Goal: Information Seeking & Learning: Learn about a topic

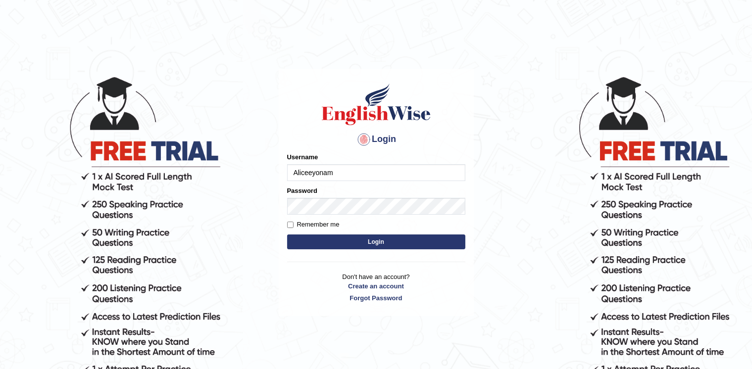
type input "Aliceeyonam"
click at [287, 235] on button "Login" at bounding box center [376, 242] width 178 height 15
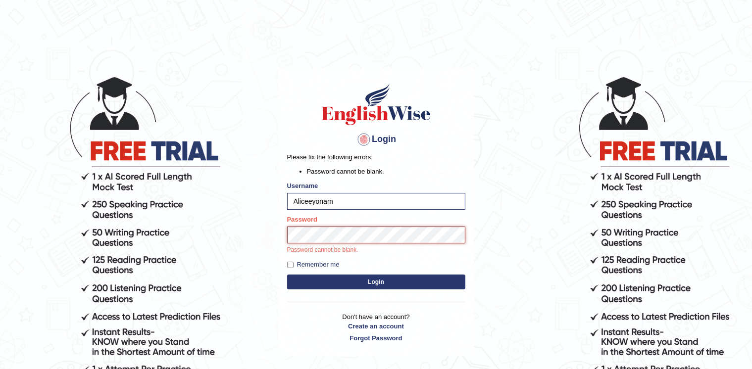
click at [287, 275] on button "Login" at bounding box center [376, 282] width 178 height 15
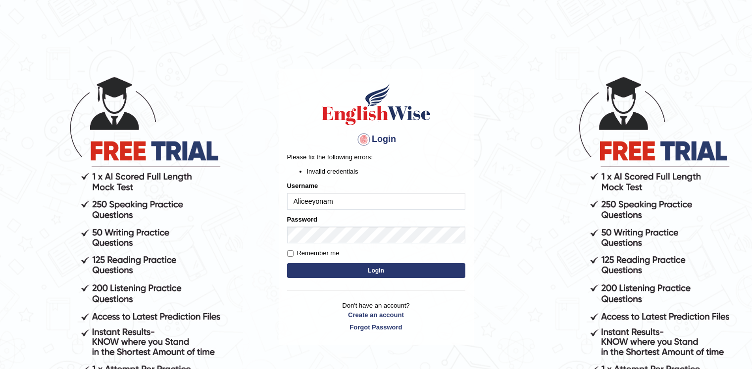
type input "Aliceeyonam"
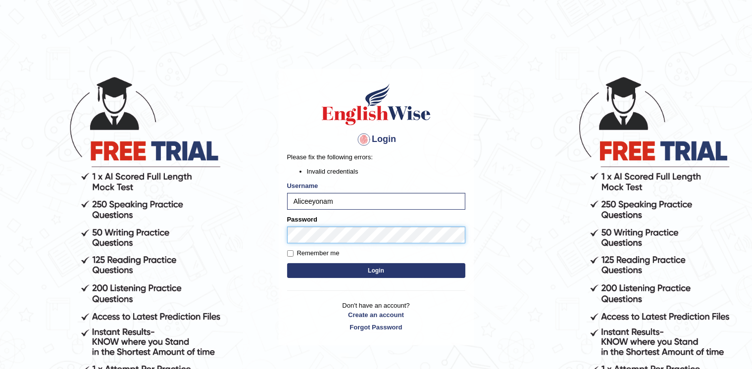
click at [103, 237] on body "Login Please fix the following errors: Invalid credentials Username Aliceeyonam…" at bounding box center [376, 222] width 752 height 369
click at [287, 263] on button "Login" at bounding box center [376, 270] width 178 height 15
click at [209, 229] on body "Login Please fix the following errors: Invalid credentials Username Aliceeyonam…" at bounding box center [376, 222] width 752 height 369
click at [287, 263] on button "Login" at bounding box center [376, 270] width 178 height 15
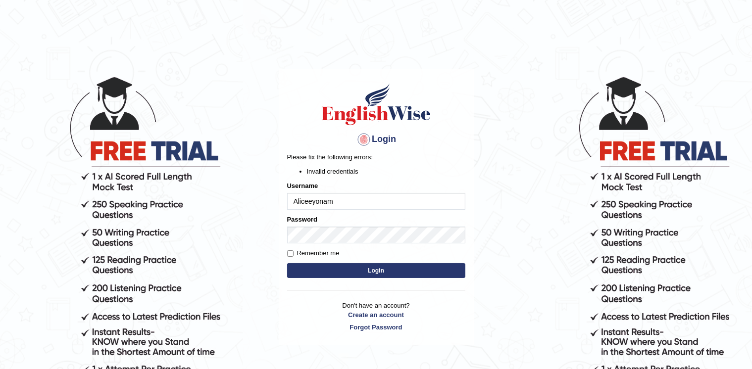
drag, startPoint x: 340, startPoint y: 199, endPoint x: 252, endPoint y: 201, distance: 87.7
click at [252, 201] on body "Login Please fix the following errors: Invalid credentials Username [PERSON_NAM…" at bounding box center [376, 222] width 752 height 369
type input "a"
type input "Aliceenyonam"
click at [287, 263] on button "Login" at bounding box center [376, 270] width 178 height 15
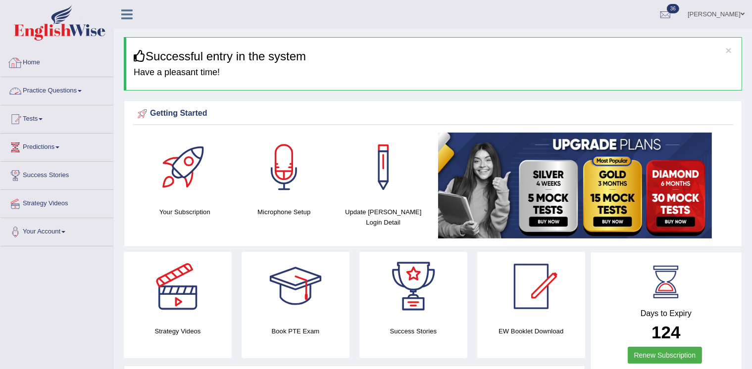
click at [53, 88] on link "Practice Questions" at bounding box center [56, 89] width 113 height 25
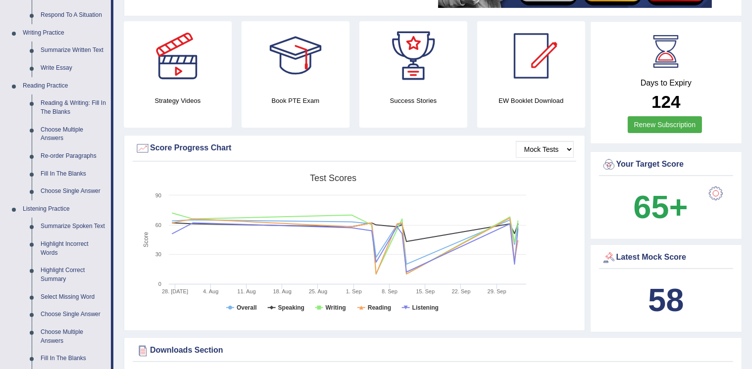
scroll to position [249, 0]
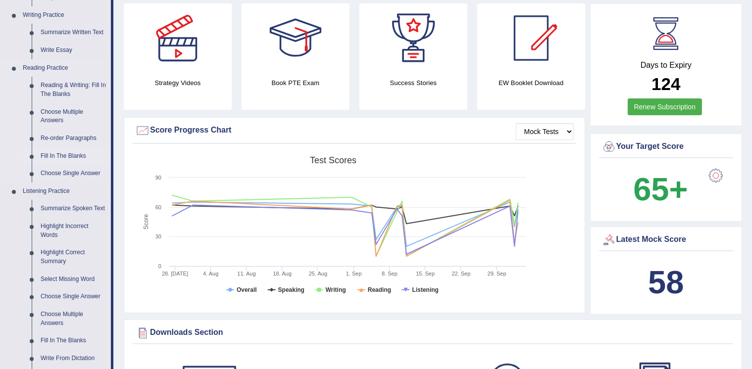
click at [77, 156] on link "Fill In The Blanks" at bounding box center [73, 157] width 75 height 18
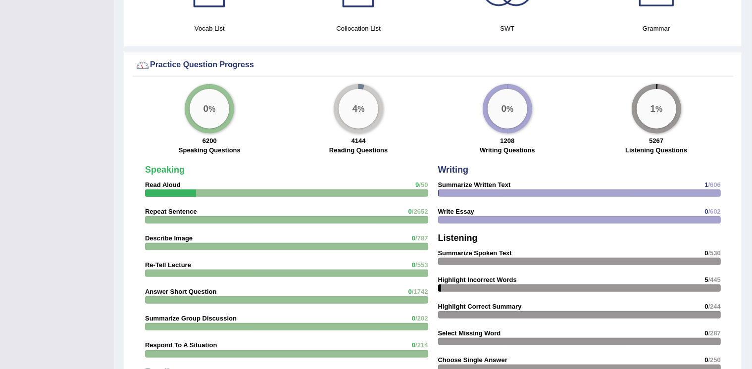
scroll to position [695, 0]
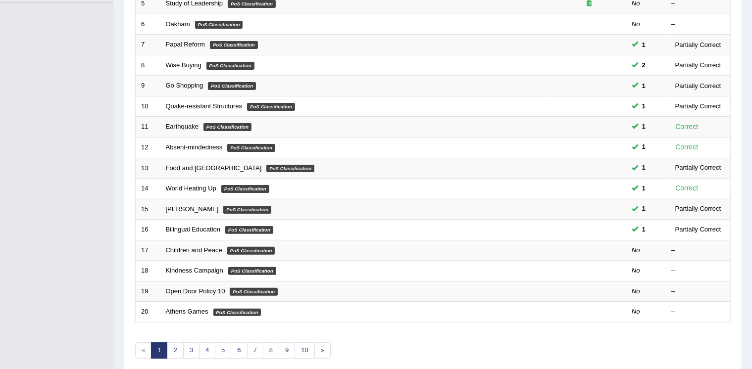
scroll to position [268, 0]
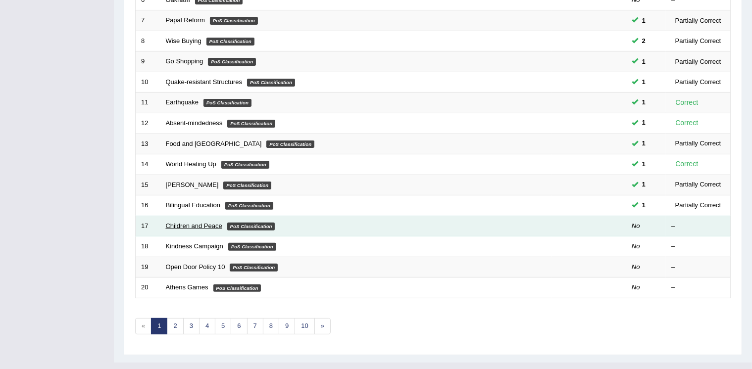
click at [168, 222] on link "Children and Peace" at bounding box center [194, 225] width 56 height 7
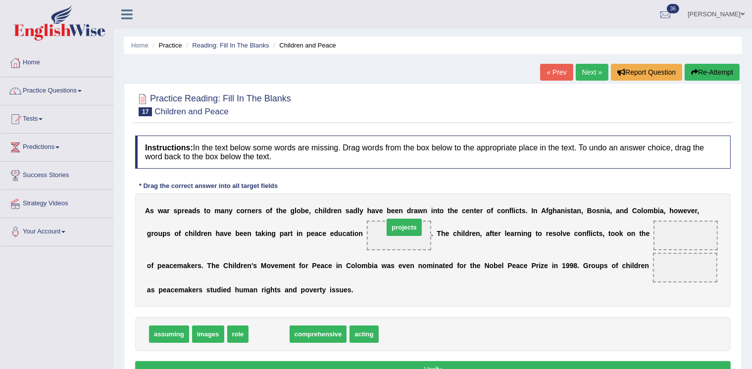
drag, startPoint x: 269, startPoint y: 336, endPoint x: 405, endPoint y: 229, distance: 172.4
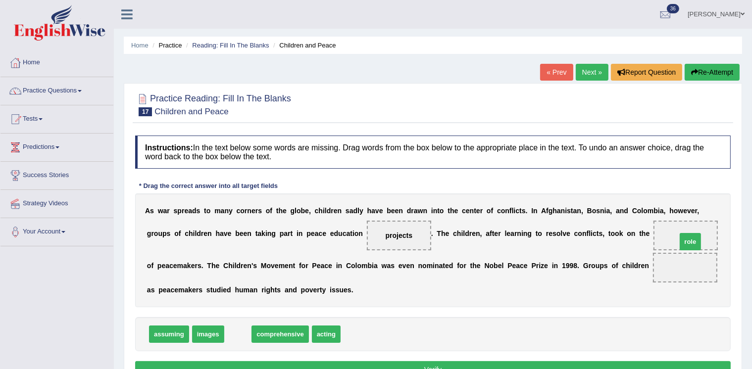
drag, startPoint x: 238, startPoint y: 334, endPoint x: 691, endPoint y: 241, distance: 462.0
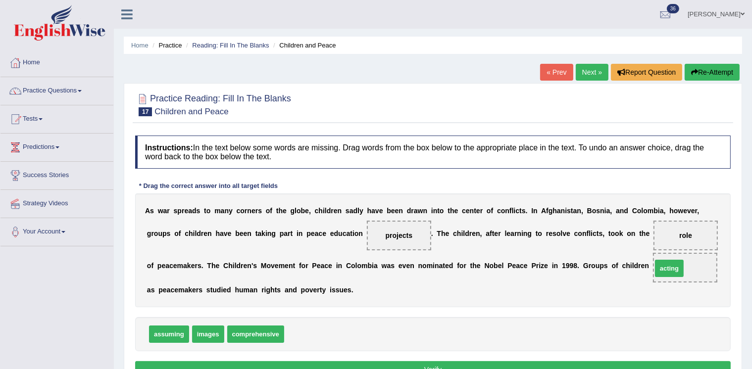
drag, startPoint x: 309, startPoint y: 334, endPoint x: 677, endPoint y: 268, distance: 373.8
click at [400, 364] on button "Verify" at bounding box center [433, 370] width 596 height 17
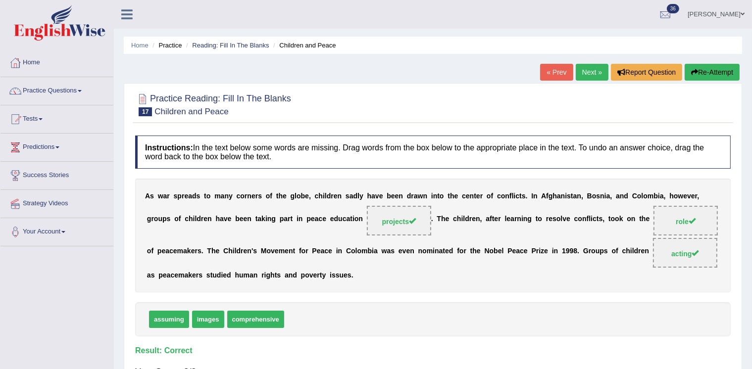
click at [584, 67] on link "Next »" at bounding box center [592, 72] width 33 height 17
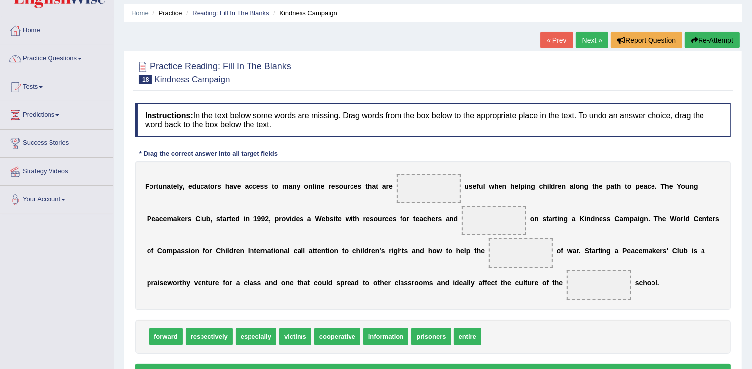
scroll to position [48, 0]
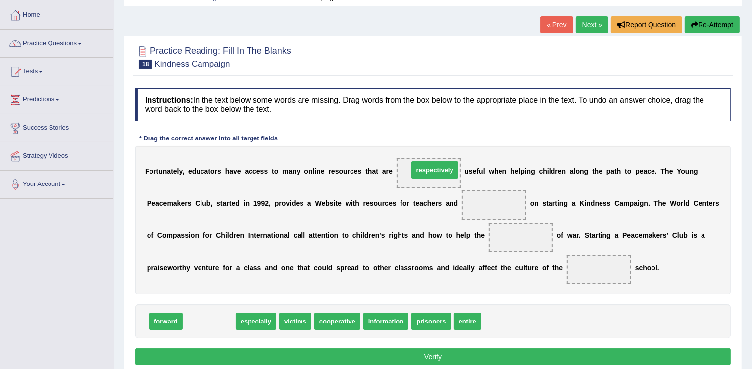
drag, startPoint x: 204, startPoint y: 322, endPoint x: 430, endPoint y: 170, distance: 272.0
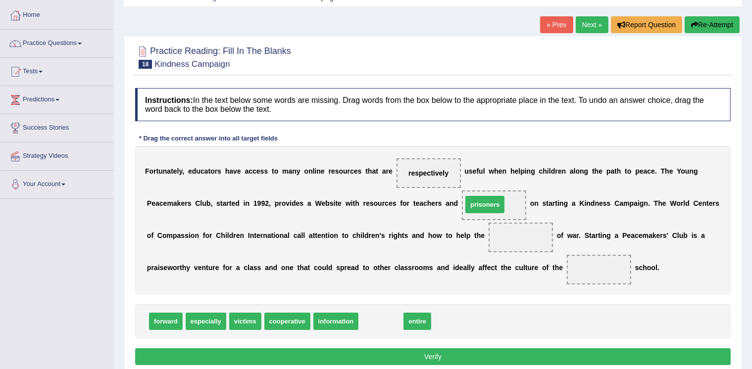
drag, startPoint x: 375, startPoint y: 318, endPoint x: 479, endPoint y: 202, distance: 156.5
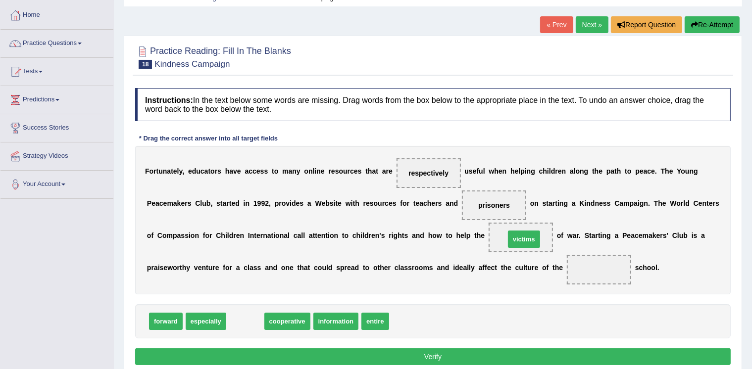
drag, startPoint x: 248, startPoint y: 322, endPoint x: 527, endPoint y: 240, distance: 290.7
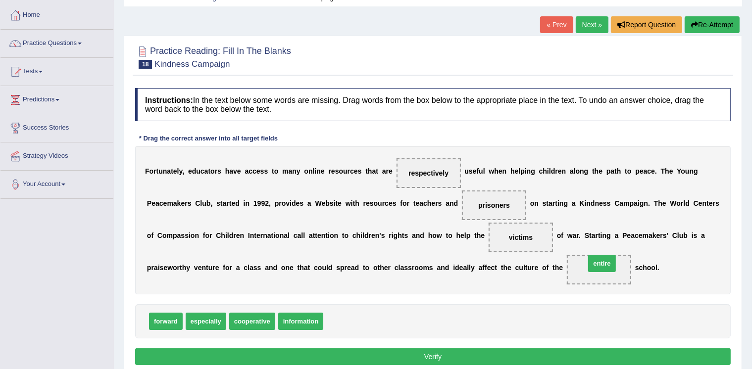
drag, startPoint x: 341, startPoint y: 319, endPoint x: 602, endPoint y: 264, distance: 266.7
click at [476, 352] on button "Verify" at bounding box center [433, 357] width 596 height 17
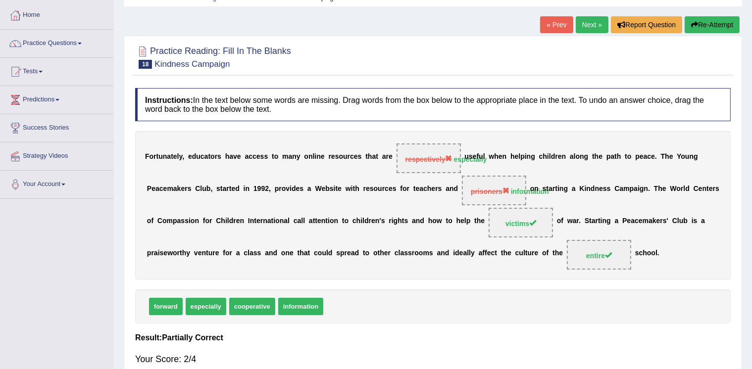
click at [585, 21] on link "Next »" at bounding box center [592, 24] width 33 height 17
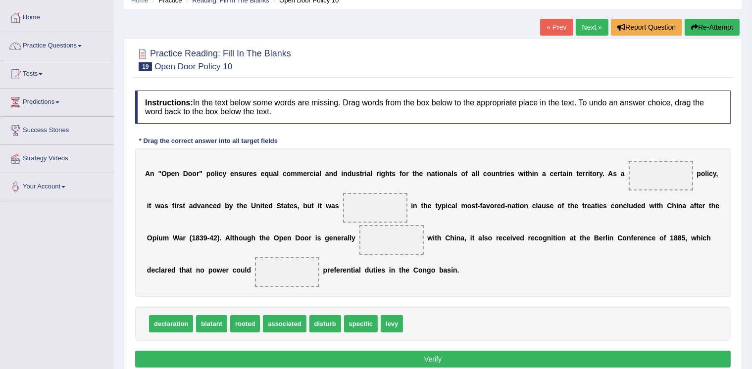
scroll to position [50, 0]
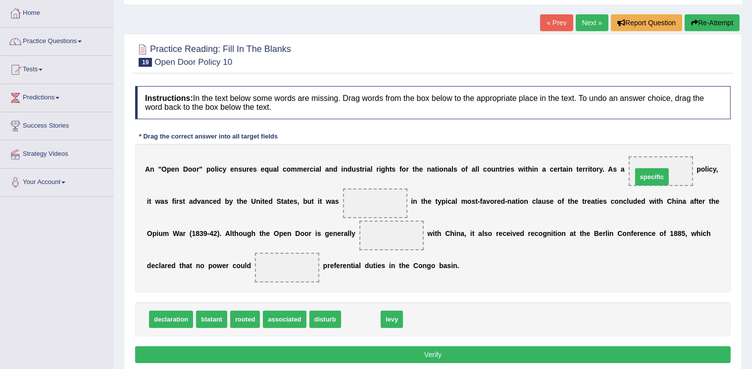
drag, startPoint x: 361, startPoint y: 320, endPoint x: 652, endPoint y: 177, distance: 324.3
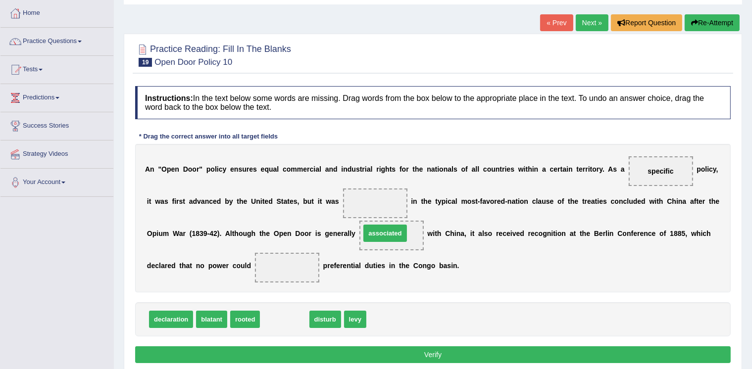
drag, startPoint x: 296, startPoint y: 318, endPoint x: 396, endPoint y: 236, distance: 129.6
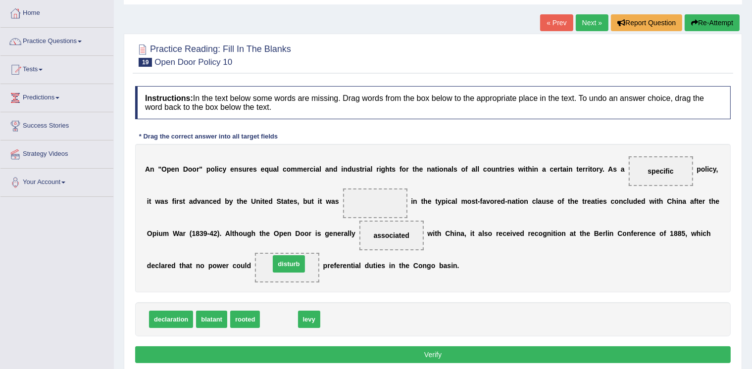
drag, startPoint x: 283, startPoint y: 318, endPoint x: 293, endPoint y: 262, distance: 56.3
drag, startPoint x: 276, startPoint y: 319, endPoint x: 364, endPoint y: 206, distance: 143.4
click at [321, 352] on button "Verify" at bounding box center [433, 355] width 596 height 17
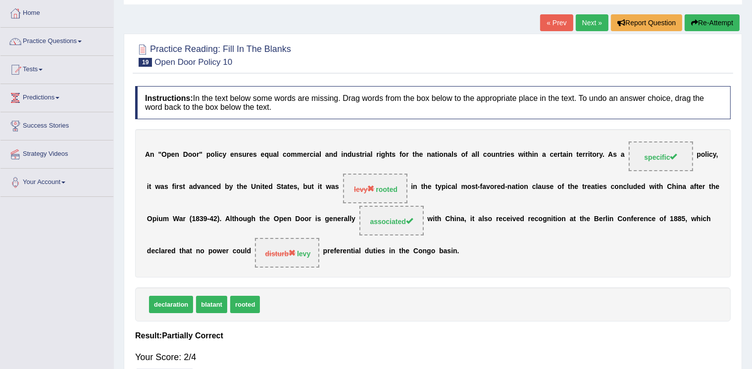
click at [584, 20] on link "Next »" at bounding box center [592, 22] width 33 height 17
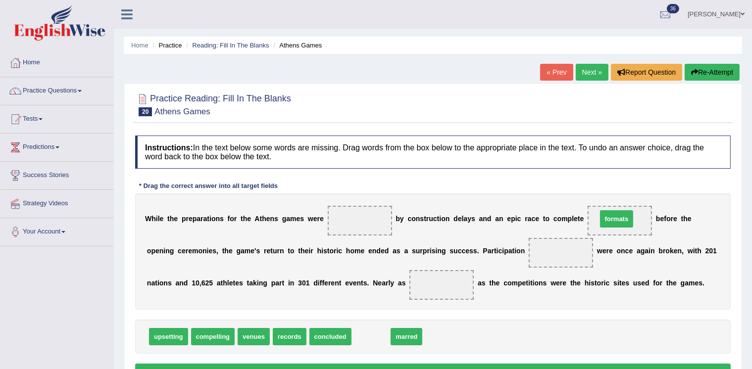
drag, startPoint x: 363, startPoint y: 333, endPoint x: 608, endPoint y: 215, distance: 272.5
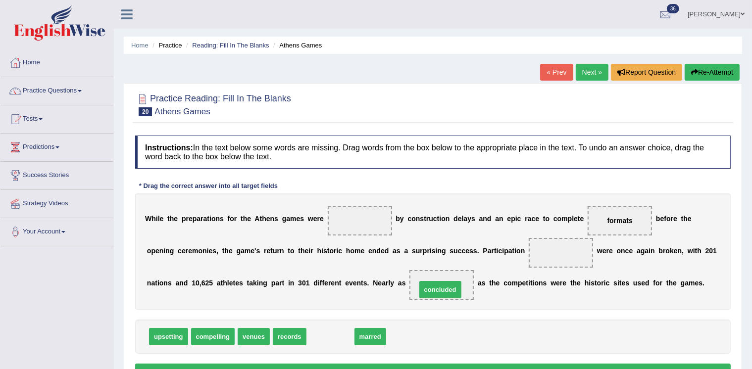
drag, startPoint x: 330, startPoint y: 336, endPoint x: 440, endPoint y: 289, distance: 119.6
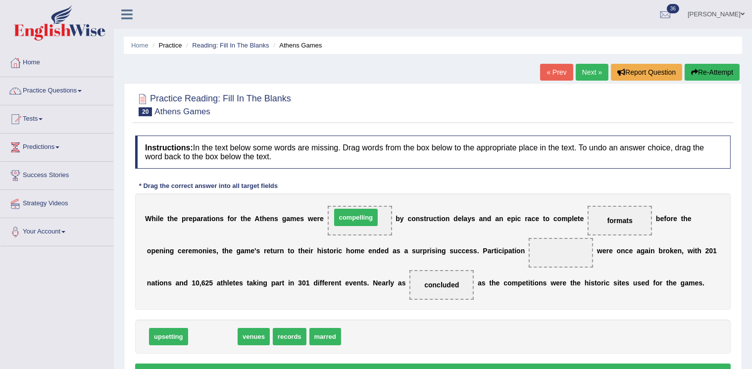
drag, startPoint x: 219, startPoint y: 338, endPoint x: 363, endPoint y: 219, distance: 186.4
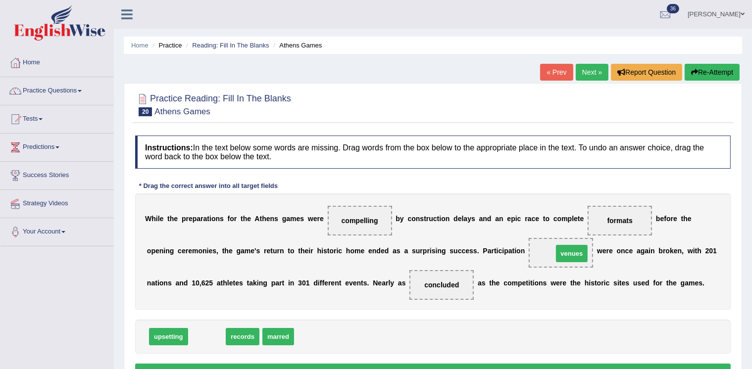
drag, startPoint x: 211, startPoint y: 339, endPoint x: 576, endPoint y: 256, distance: 374.4
click at [396, 364] on button "Verify" at bounding box center [433, 372] width 596 height 17
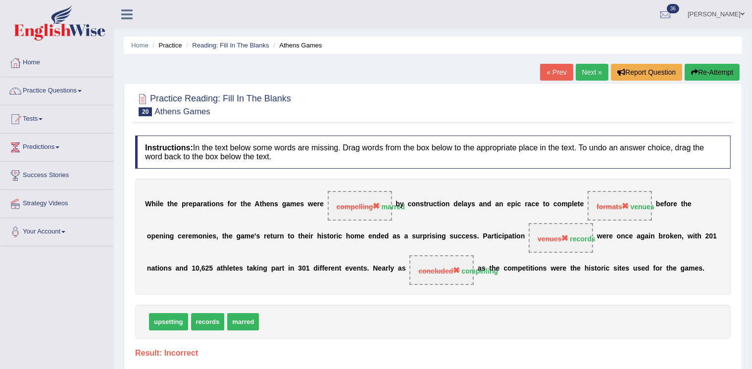
click at [596, 71] on link "Next »" at bounding box center [592, 72] width 33 height 17
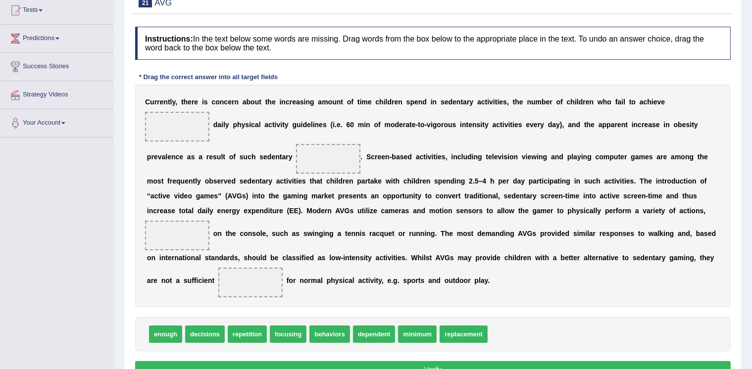
scroll to position [109, 0]
drag, startPoint x: 416, startPoint y: 328, endPoint x: 168, endPoint y: 122, distance: 322.1
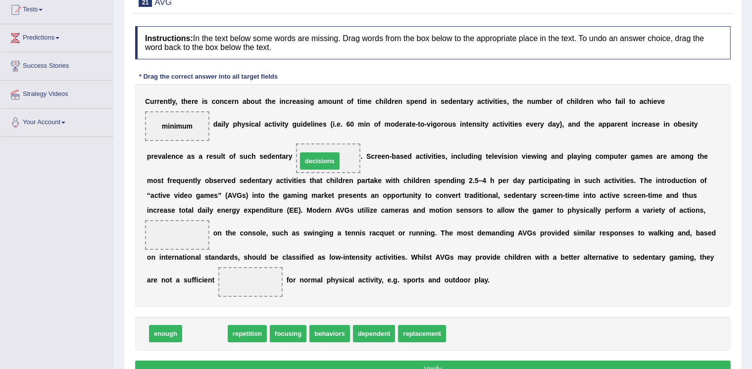
drag, startPoint x: 202, startPoint y: 326, endPoint x: 316, endPoint y: 155, distance: 206.7
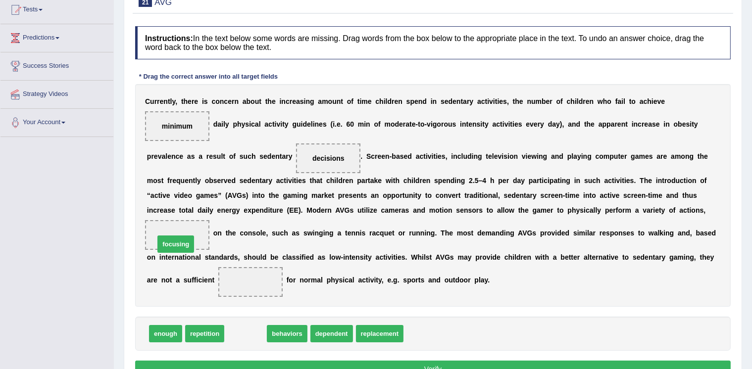
drag, startPoint x: 250, startPoint y: 332, endPoint x: 180, endPoint y: 242, distance: 113.6
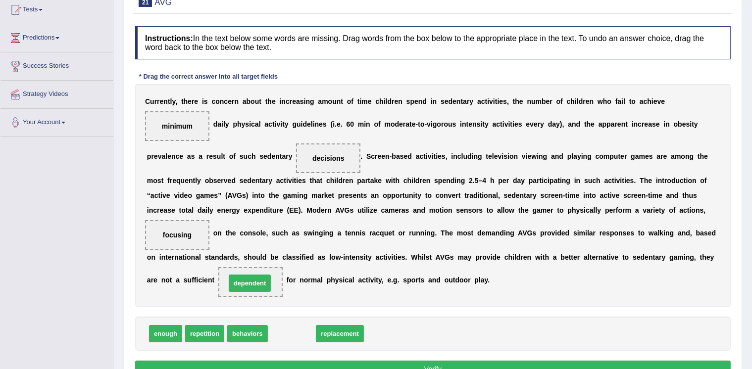
drag, startPoint x: 291, startPoint y: 331, endPoint x: 249, endPoint y: 280, distance: 66.1
click at [286, 364] on button "Verify" at bounding box center [433, 369] width 596 height 17
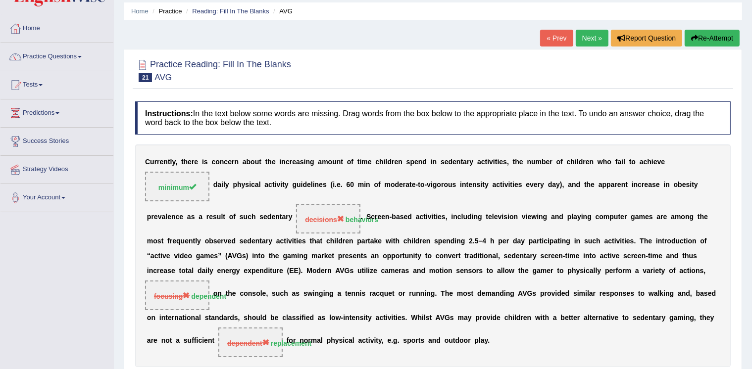
scroll to position [36, 0]
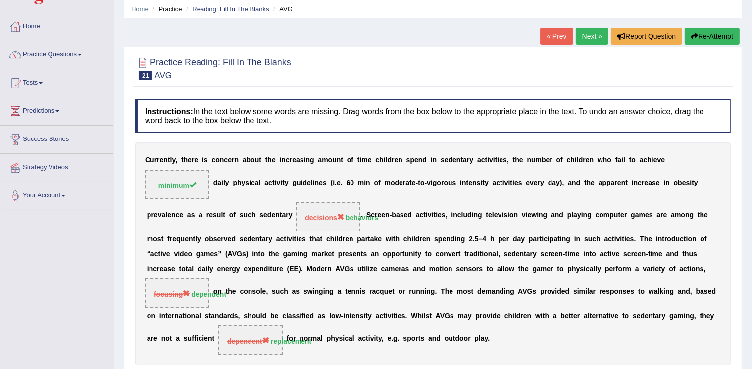
click at [590, 37] on link "Next »" at bounding box center [592, 36] width 33 height 17
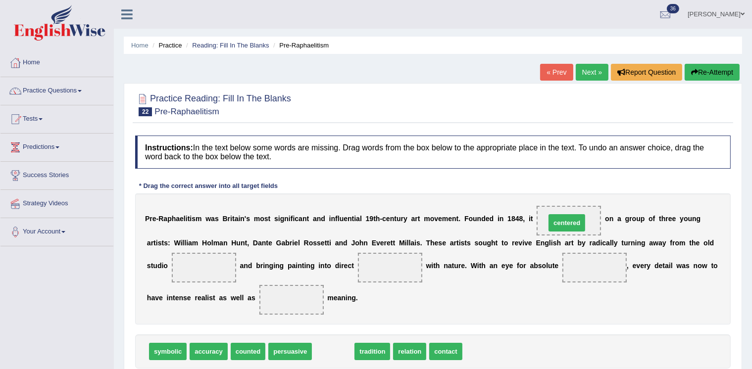
drag, startPoint x: 338, startPoint y: 352, endPoint x: 572, endPoint y: 223, distance: 266.9
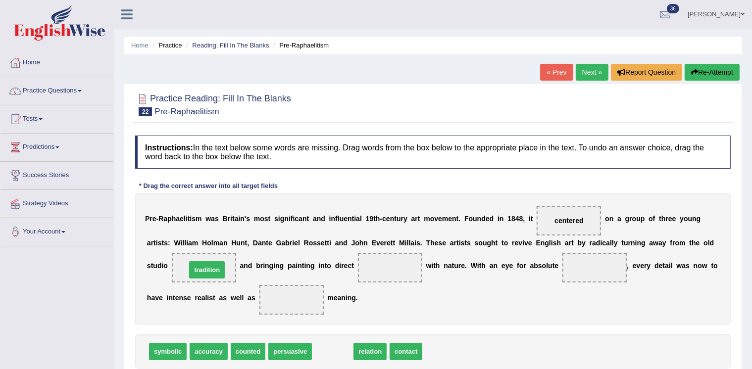
drag, startPoint x: 330, startPoint y: 350, endPoint x: 204, endPoint y: 267, distance: 150.5
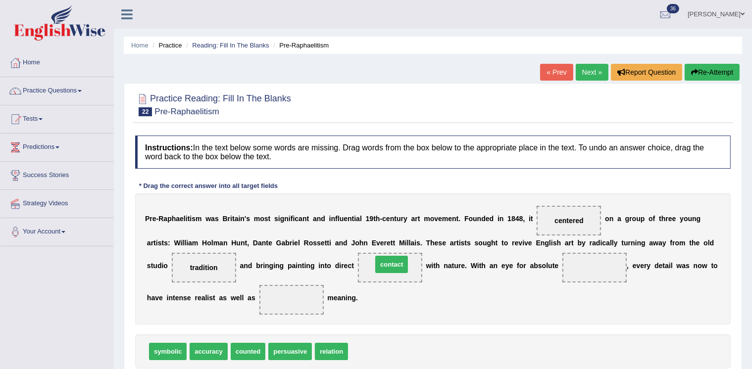
drag, startPoint x: 362, startPoint y: 351, endPoint x: 386, endPoint y: 264, distance: 89.5
drag, startPoint x: 169, startPoint y: 353, endPoint x: 295, endPoint y: 301, distance: 136.1
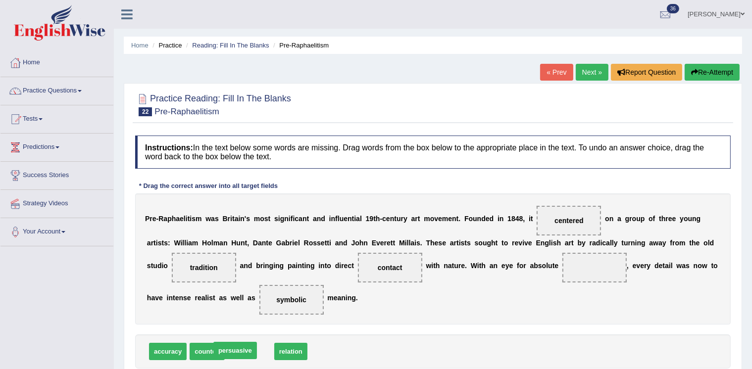
drag, startPoint x: 242, startPoint y: 353, endPoint x: 233, endPoint y: 355, distance: 9.5
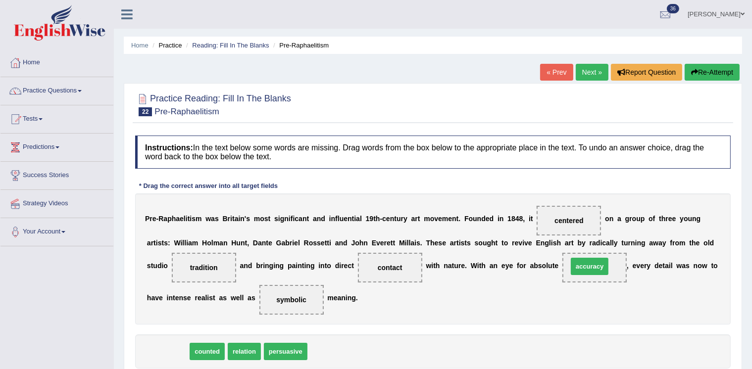
drag, startPoint x: 159, startPoint y: 352, endPoint x: 581, endPoint y: 266, distance: 430.5
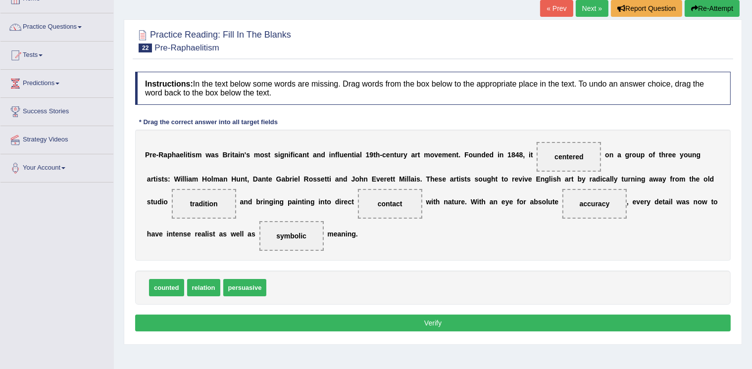
scroll to position [65, 0]
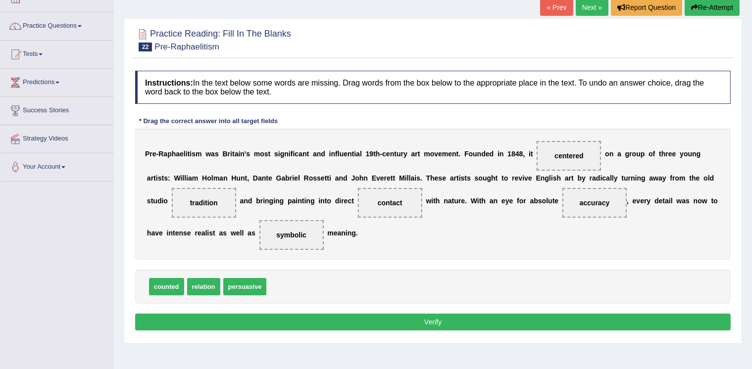
click at [476, 324] on button "Verify" at bounding box center [433, 322] width 596 height 17
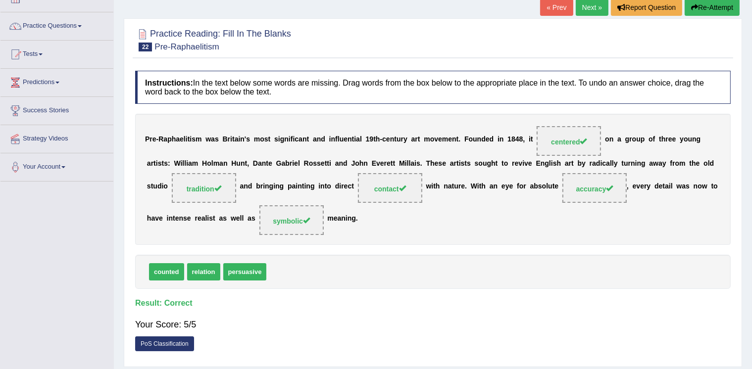
click at [584, 7] on link "Next »" at bounding box center [592, 7] width 33 height 17
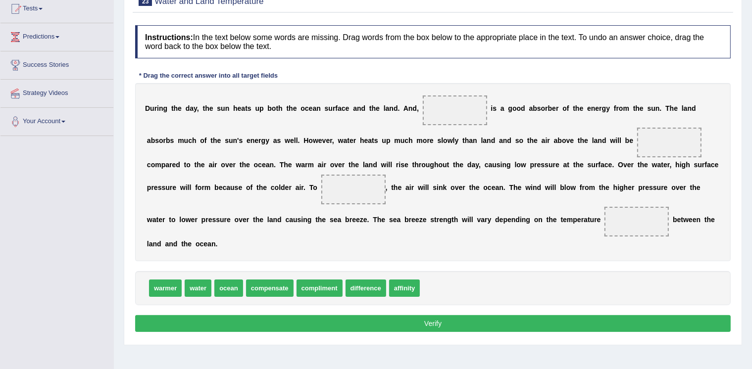
scroll to position [121, 0]
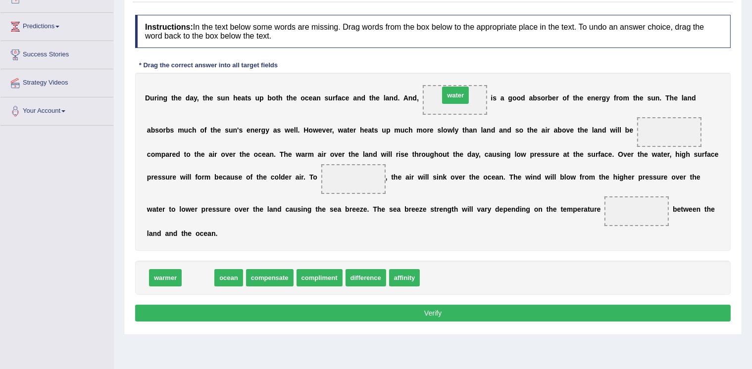
drag, startPoint x: 196, startPoint y: 276, endPoint x: 453, endPoint y: 93, distance: 316.1
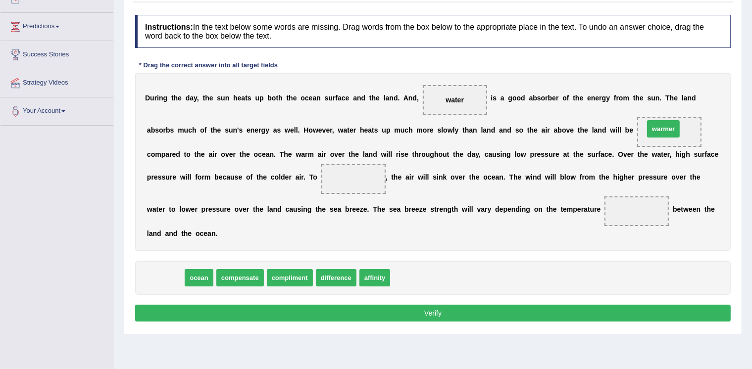
drag, startPoint x: 166, startPoint y: 275, endPoint x: 665, endPoint y: 127, distance: 520.1
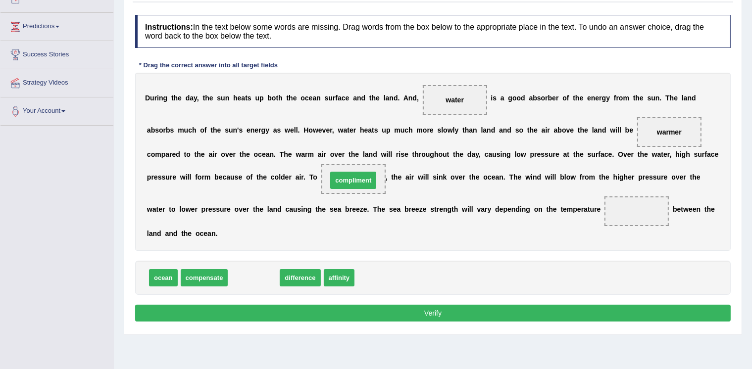
drag, startPoint x: 254, startPoint y: 279, endPoint x: 353, endPoint y: 181, distance: 139.4
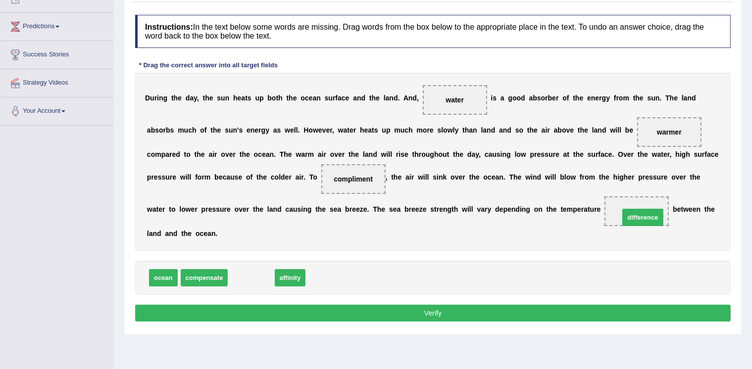
drag, startPoint x: 247, startPoint y: 274, endPoint x: 638, endPoint y: 213, distance: 396.5
click at [467, 313] on button "Verify" at bounding box center [433, 313] width 596 height 17
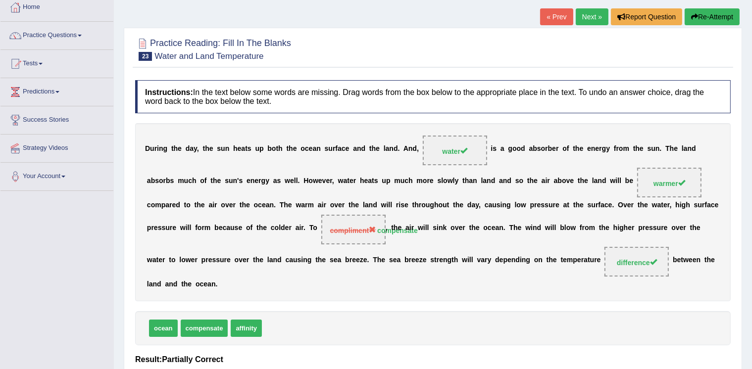
scroll to position [52, 0]
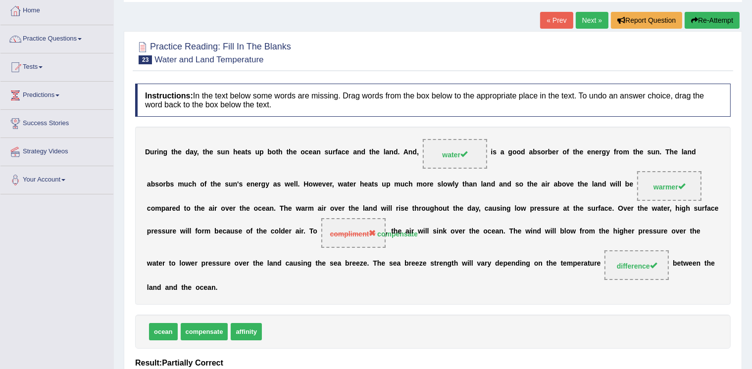
click at [589, 13] on link "Next »" at bounding box center [592, 20] width 33 height 17
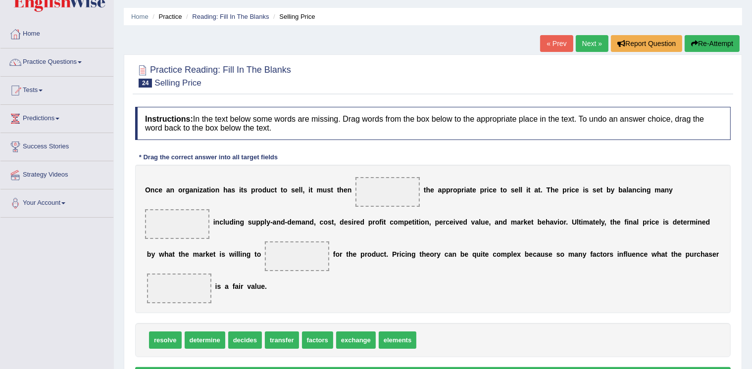
scroll to position [31, 0]
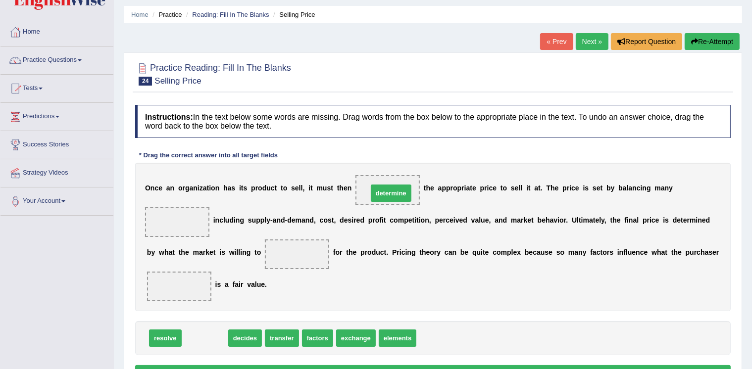
drag, startPoint x: 209, startPoint y: 340, endPoint x: 395, endPoint y: 195, distance: 236.1
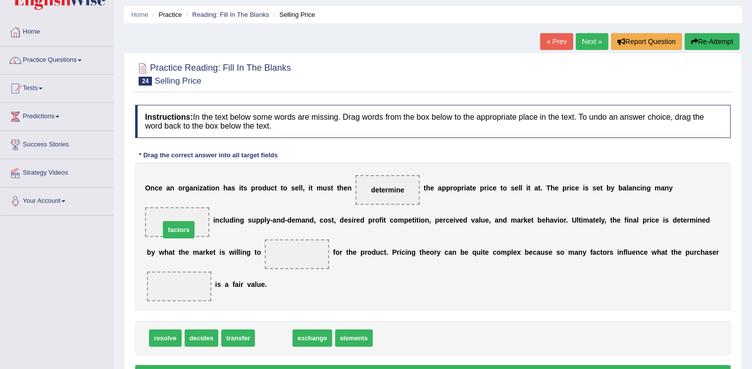
drag, startPoint x: 277, startPoint y: 340, endPoint x: 182, endPoint y: 232, distance: 143.9
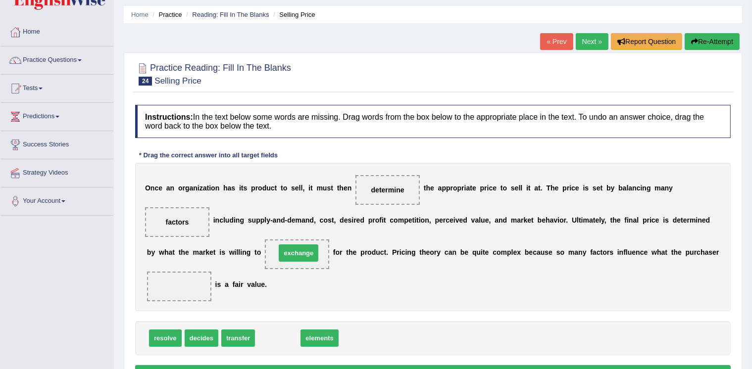
drag, startPoint x: 279, startPoint y: 335, endPoint x: 300, endPoint y: 250, distance: 87.7
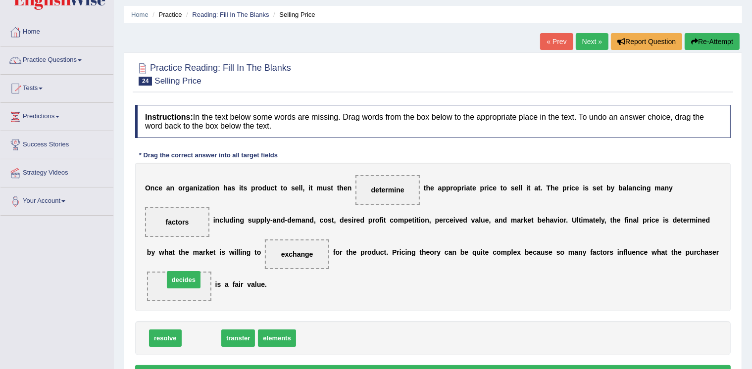
drag, startPoint x: 202, startPoint y: 335, endPoint x: 184, endPoint y: 276, distance: 61.1
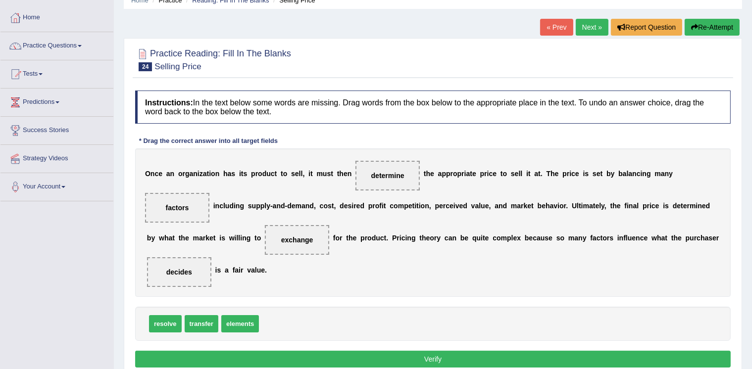
scroll to position [71, 0]
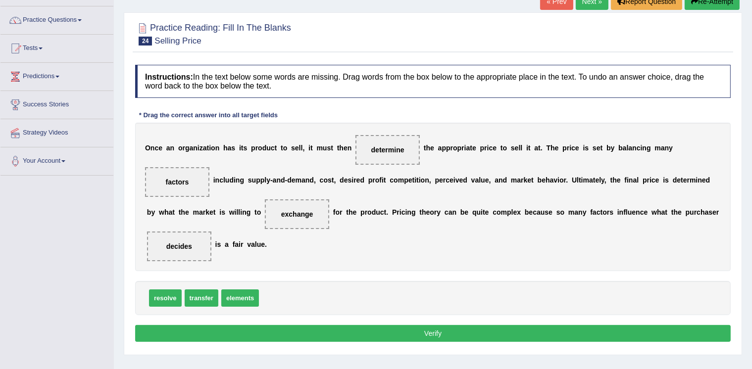
click at [446, 334] on button "Verify" at bounding box center [433, 333] width 596 height 17
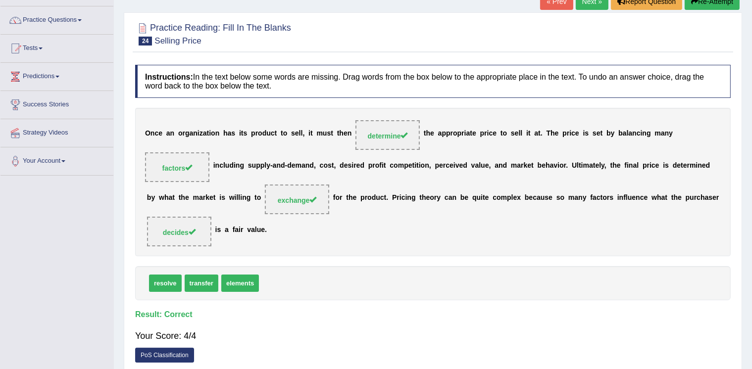
click at [588, 3] on link "Next »" at bounding box center [592, 1] width 33 height 17
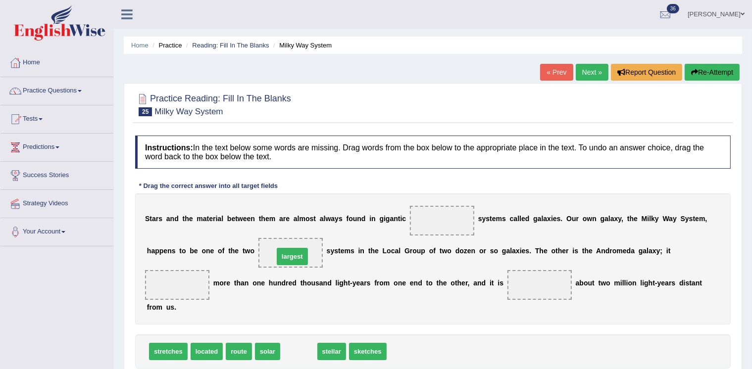
drag, startPoint x: 290, startPoint y: 350, endPoint x: 283, endPoint y: 254, distance: 95.8
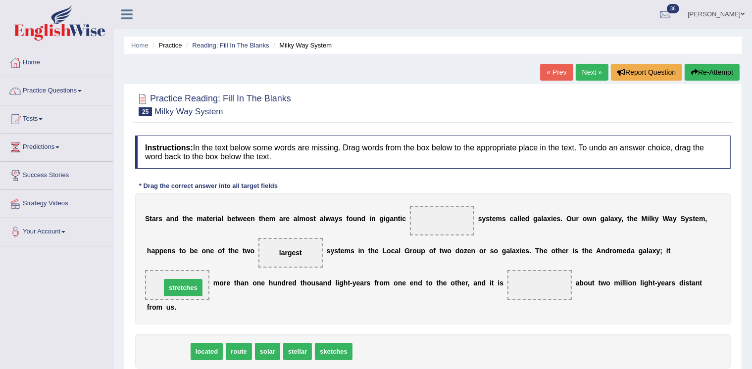
drag, startPoint x: 168, startPoint y: 350, endPoint x: 183, endPoint y: 286, distance: 65.6
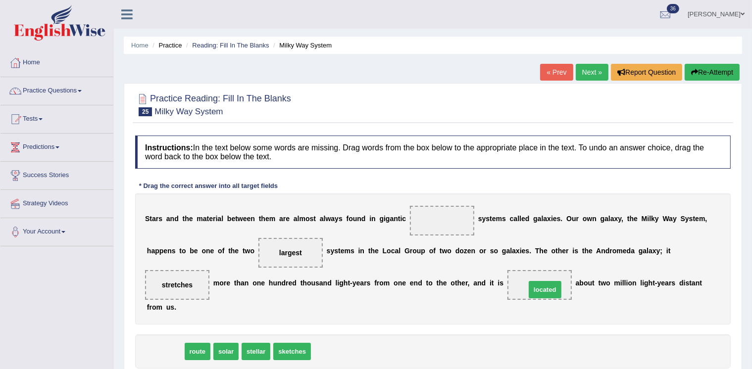
drag, startPoint x: 169, startPoint y: 350, endPoint x: 549, endPoint y: 288, distance: 384.9
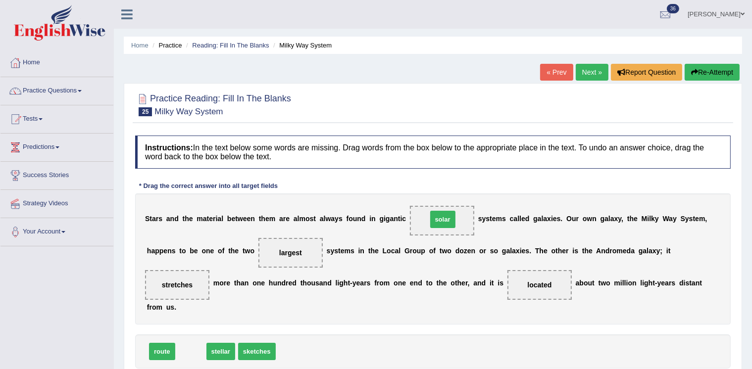
drag, startPoint x: 187, startPoint y: 350, endPoint x: 439, endPoint y: 218, distance: 284.7
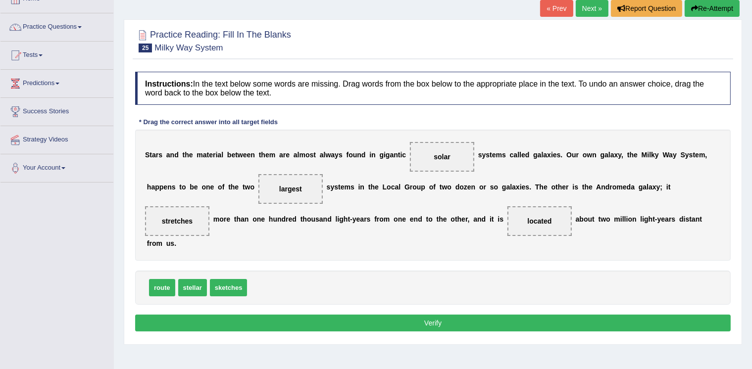
scroll to position [67, 0]
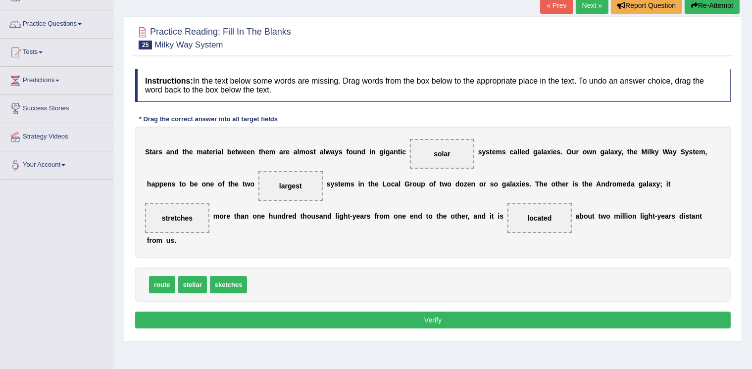
click at [531, 315] on button "Verify" at bounding box center [433, 320] width 596 height 17
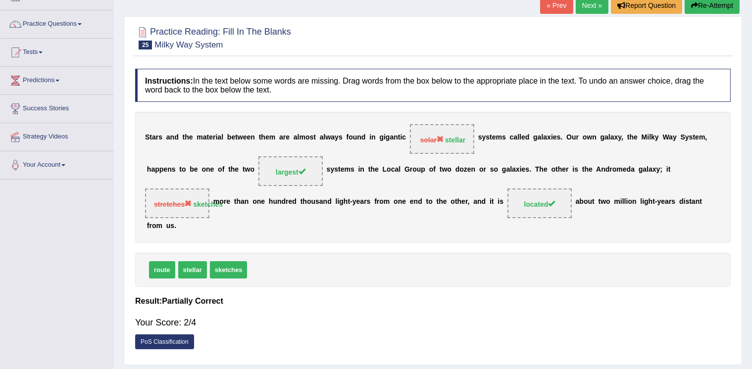
click at [588, 7] on link "Next »" at bounding box center [592, 5] width 33 height 17
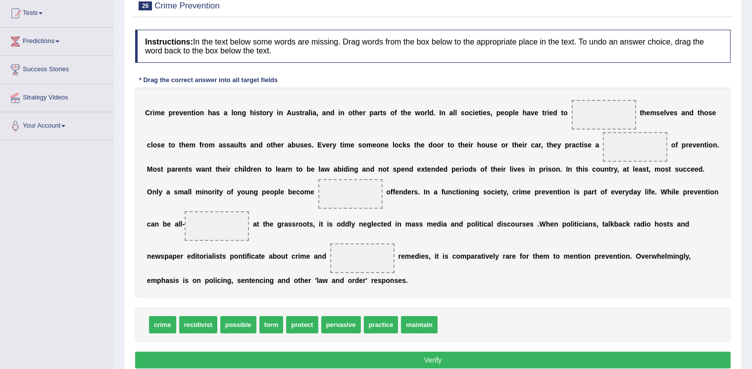
scroll to position [106, 0]
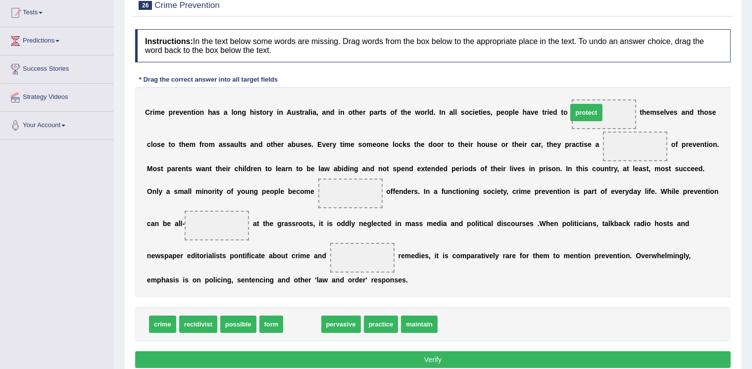
drag, startPoint x: 301, startPoint y: 323, endPoint x: 585, endPoint y: 111, distance: 354.6
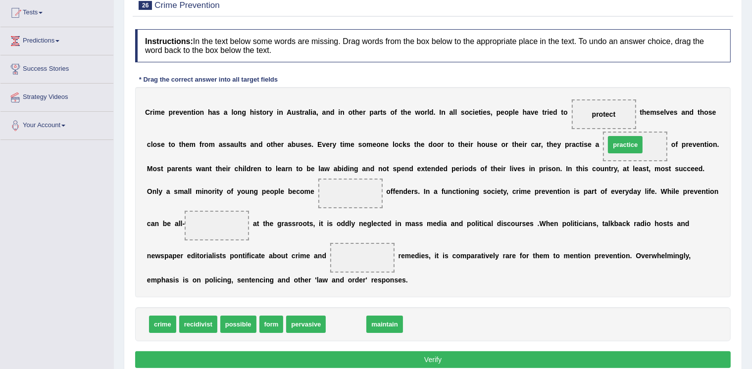
drag, startPoint x: 344, startPoint y: 322, endPoint x: 623, endPoint y: 142, distance: 332.2
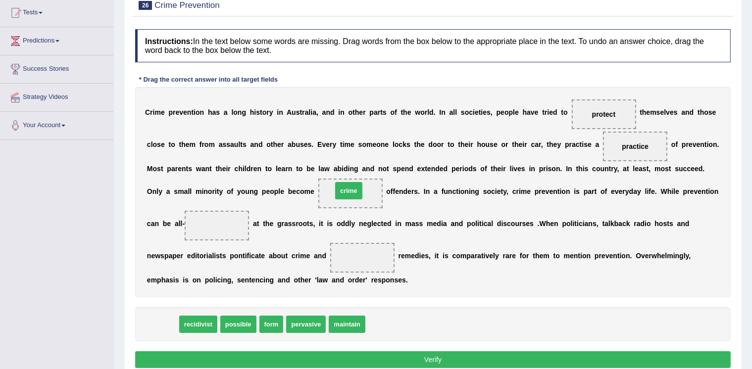
drag, startPoint x: 166, startPoint y: 325, endPoint x: 353, endPoint y: 191, distance: 229.3
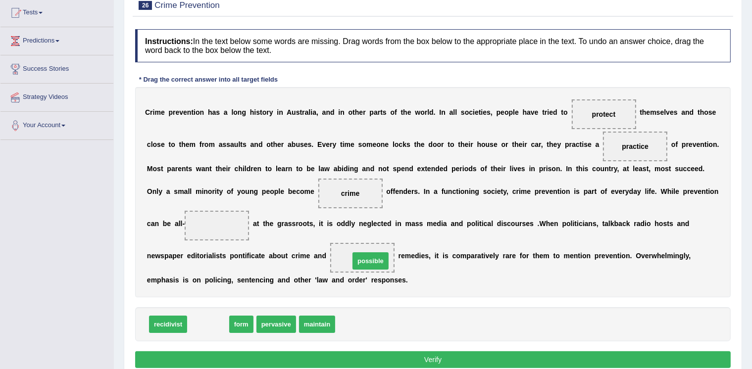
drag, startPoint x: 212, startPoint y: 322, endPoint x: 374, endPoint y: 259, distance: 174.4
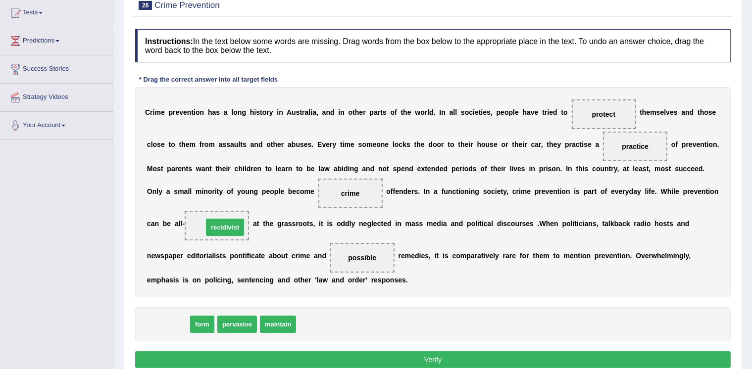
drag, startPoint x: 168, startPoint y: 324, endPoint x: 225, endPoint y: 227, distance: 112.5
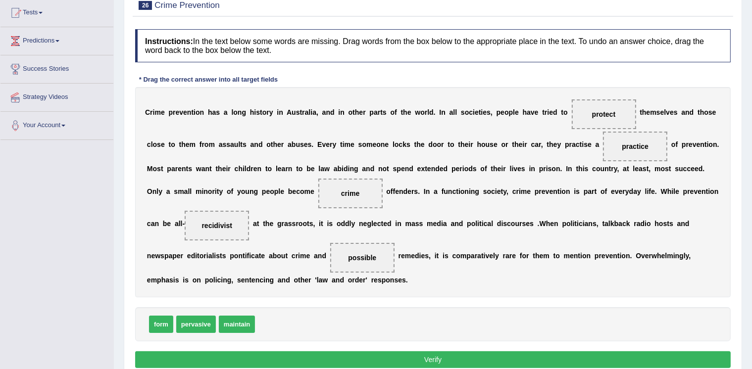
click at [380, 356] on button "Verify" at bounding box center [433, 360] width 596 height 17
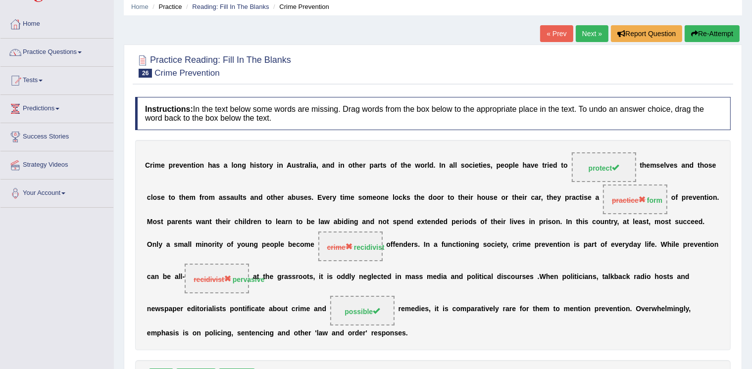
scroll to position [32, 0]
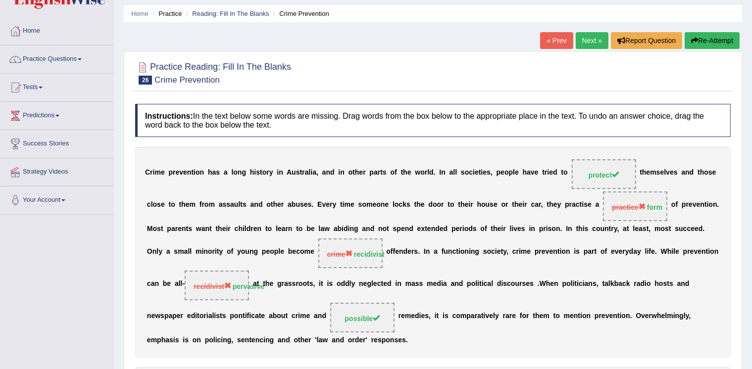
click at [590, 39] on link "Next »" at bounding box center [592, 40] width 33 height 17
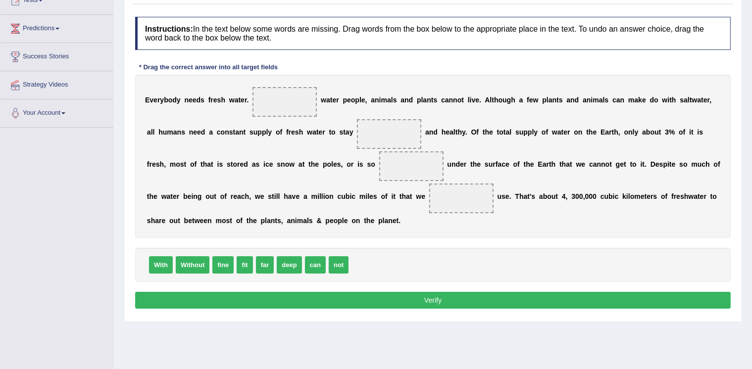
scroll to position [119, 0]
drag, startPoint x: 186, startPoint y: 263, endPoint x: 269, endPoint y: 98, distance: 185.2
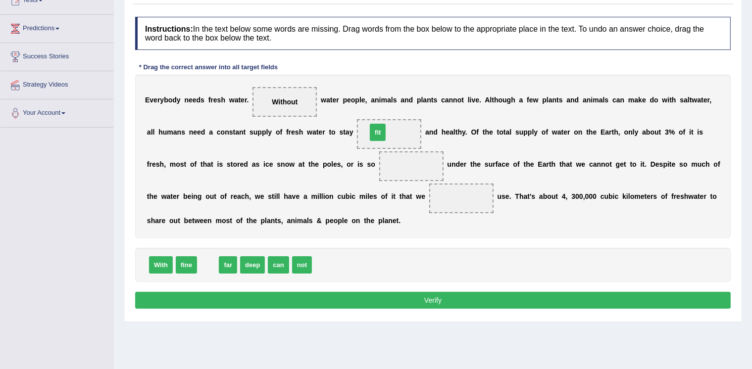
drag, startPoint x: 203, startPoint y: 262, endPoint x: 372, endPoint y: 130, distance: 215.3
drag, startPoint x: 235, startPoint y: 263, endPoint x: 423, endPoint y: 169, distance: 210.9
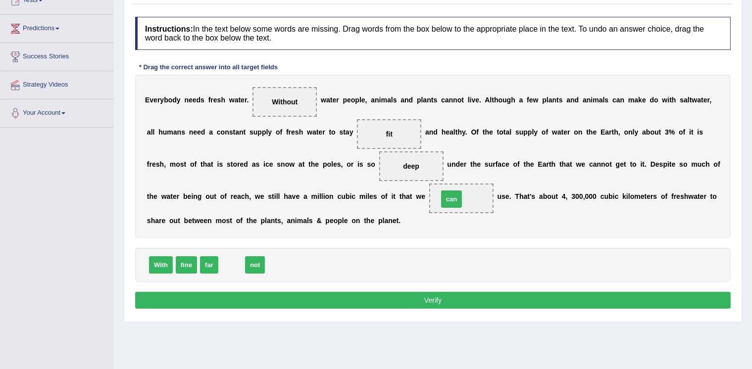
drag, startPoint x: 230, startPoint y: 266, endPoint x: 450, endPoint y: 201, distance: 229.5
click at [349, 300] on button "Verify" at bounding box center [433, 300] width 596 height 17
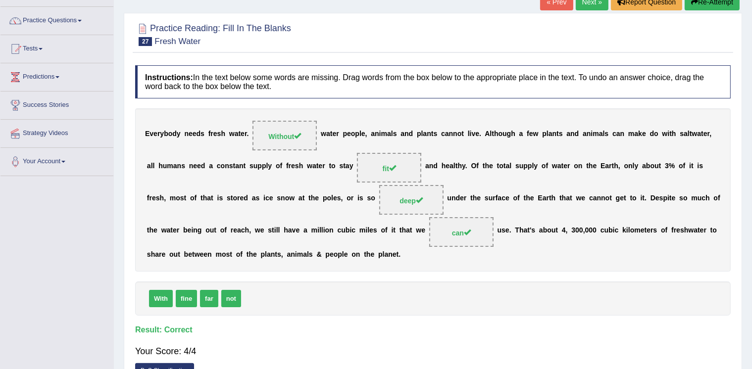
scroll to position [55, 0]
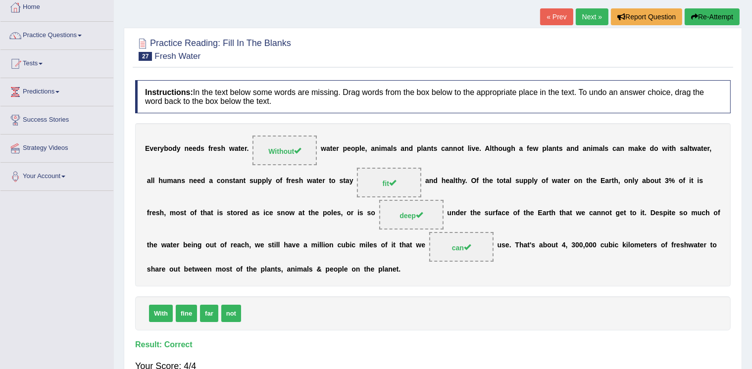
click at [591, 17] on link "Next »" at bounding box center [592, 16] width 33 height 17
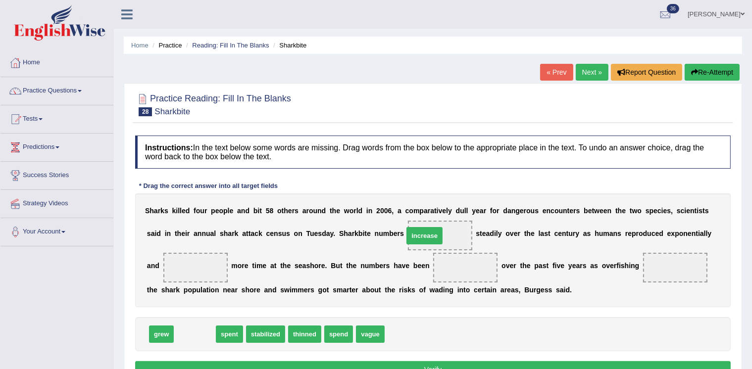
drag, startPoint x: 200, startPoint y: 333, endPoint x: 430, endPoint y: 235, distance: 250.0
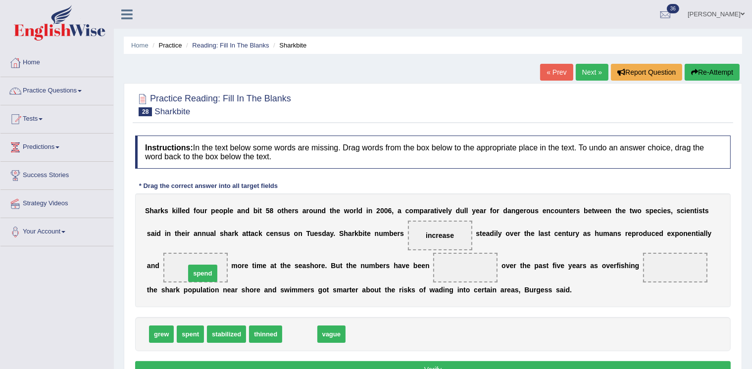
drag, startPoint x: 297, startPoint y: 336, endPoint x: 200, endPoint y: 275, distance: 114.6
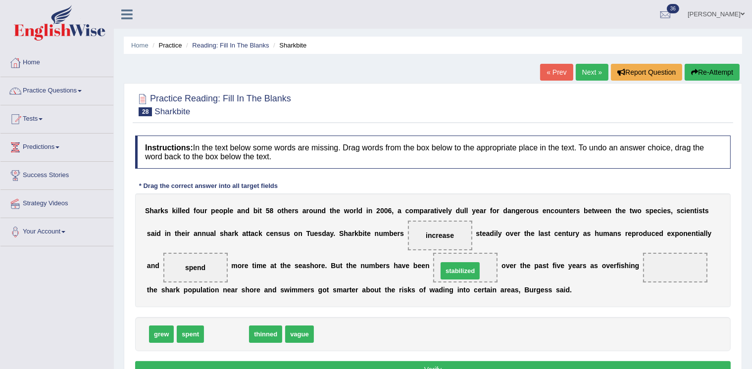
drag, startPoint x: 218, startPoint y: 334, endPoint x: 452, endPoint y: 270, distance: 242.2
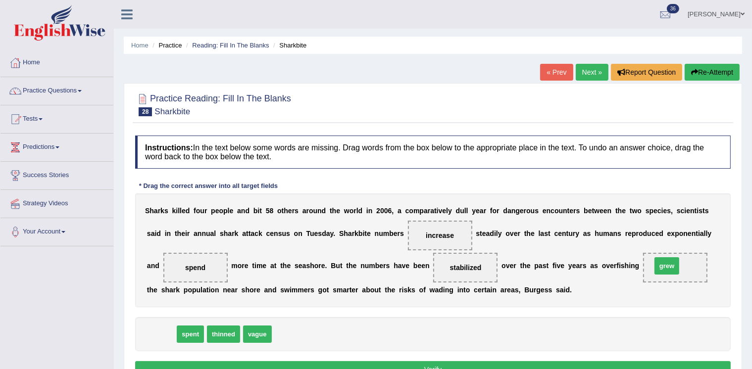
drag, startPoint x: 156, startPoint y: 333, endPoint x: 662, endPoint y: 266, distance: 510.1
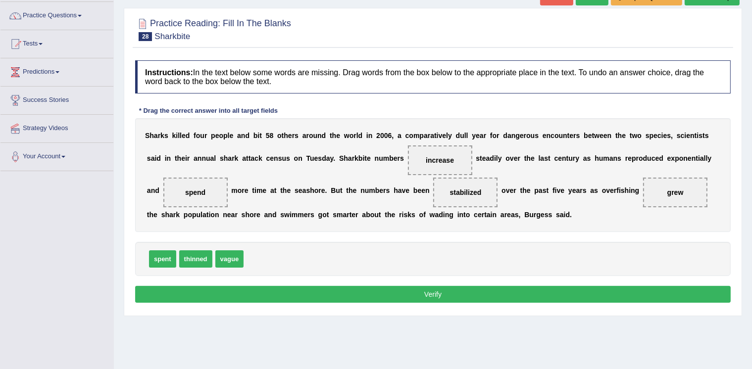
scroll to position [75, 0]
click at [504, 294] on button "Verify" at bounding box center [433, 294] width 596 height 17
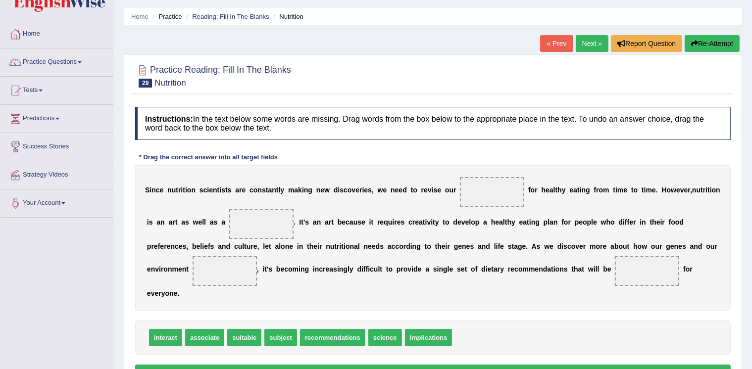
scroll to position [36, 0]
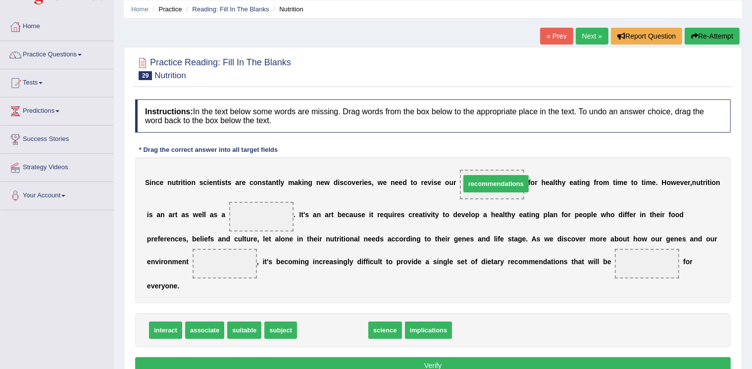
drag, startPoint x: 312, startPoint y: 329, endPoint x: 475, endPoint y: 183, distance: 219.2
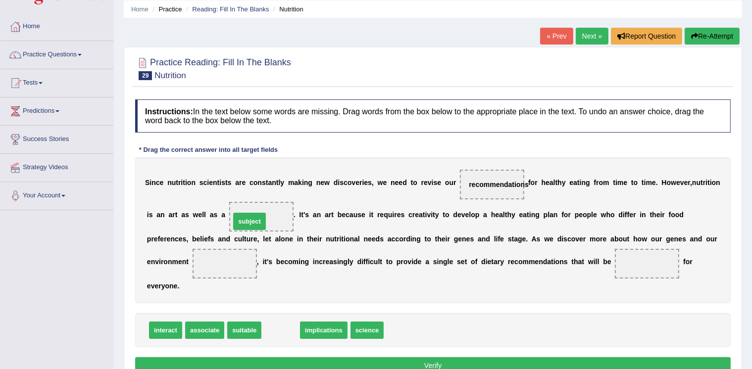
drag, startPoint x: 279, startPoint y: 328, endPoint x: 248, endPoint y: 219, distance: 113.3
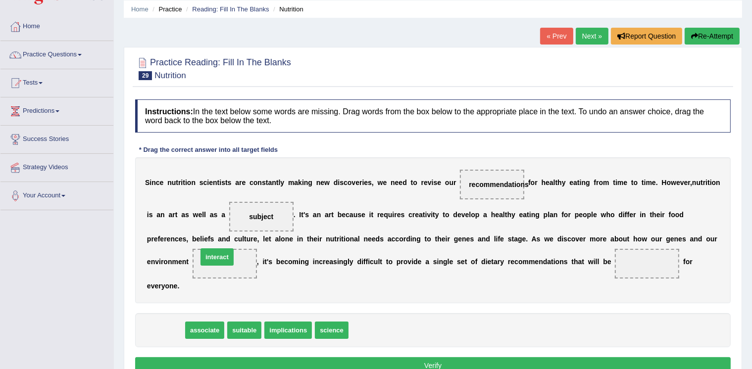
drag, startPoint x: 158, startPoint y: 326, endPoint x: 210, endPoint y: 253, distance: 89.6
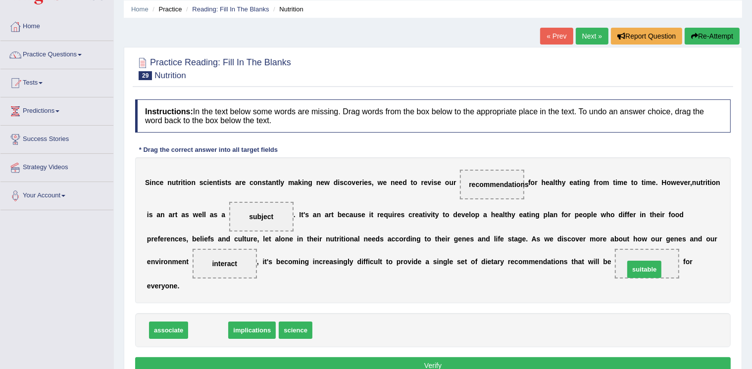
drag, startPoint x: 203, startPoint y: 330, endPoint x: 639, endPoint y: 268, distance: 440.6
click at [365, 363] on button "Verify" at bounding box center [433, 366] width 596 height 17
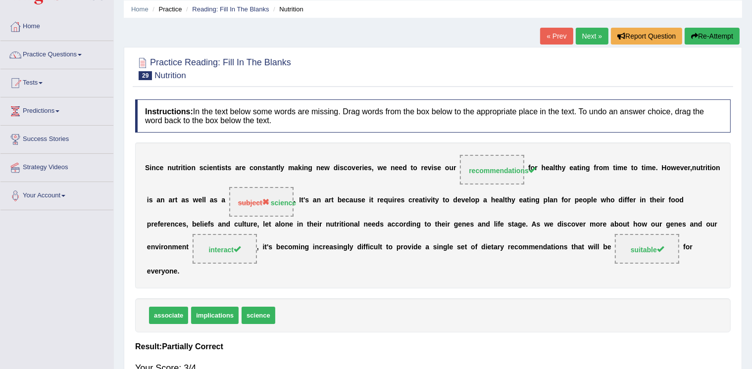
click at [585, 36] on link "Next »" at bounding box center [592, 36] width 33 height 17
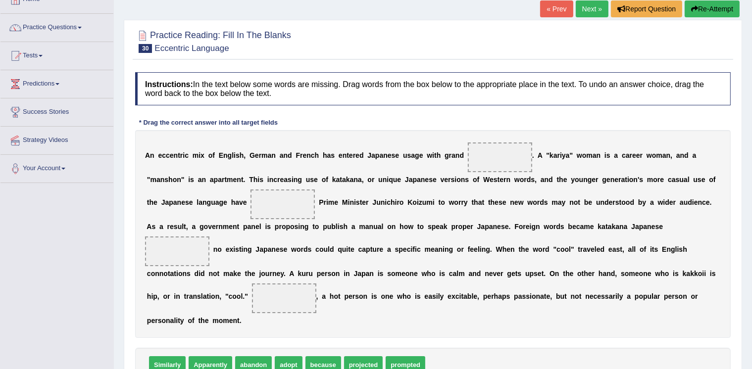
scroll to position [85, 0]
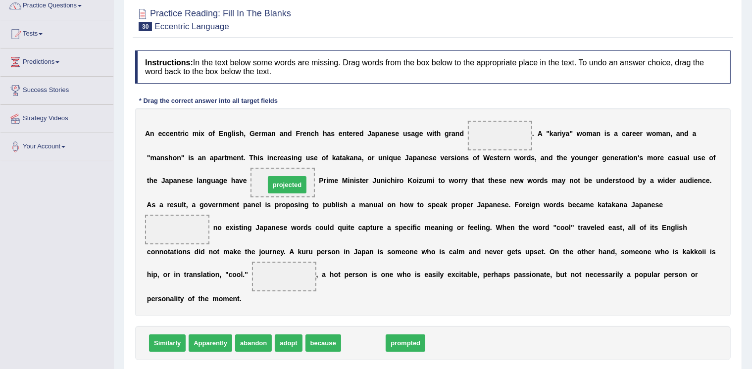
drag, startPoint x: 354, startPoint y: 342, endPoint x: 277, endPoint y: 184, distance: 175.9
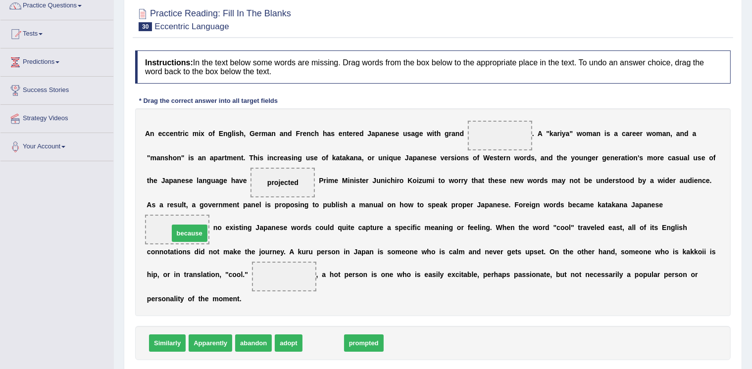
drag, startPoint x: 320, startPoint y: 342, endPoint x: 186, endPoint y: 231, distance: 173.7
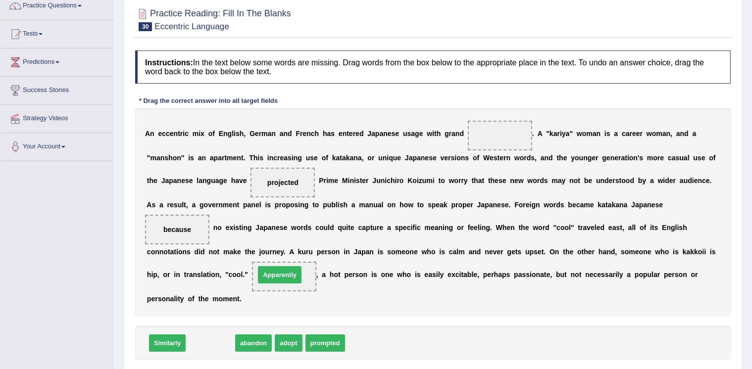
drag, startPoint x: 209, startPoint y: 344, endPoint x: 278, endPoint y: 275, distance: 97.4
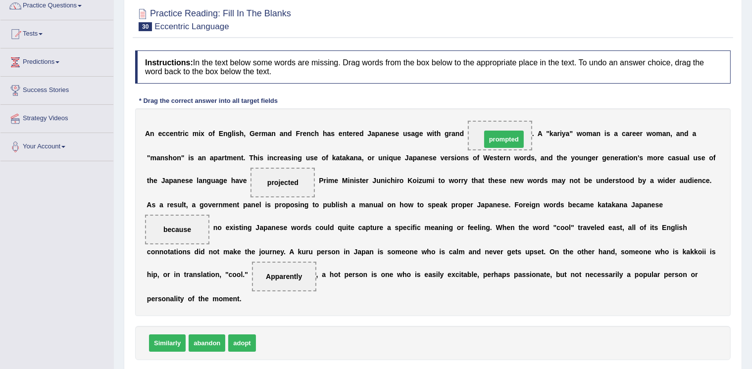
drag, startPoint x: 273, startPoint y: 342, endPoint x: 497, endPoint y: 139, distance: 302.6
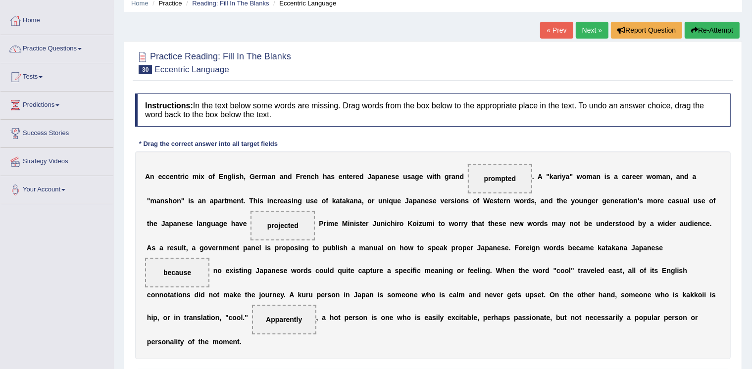
scroll to position [35, 0]
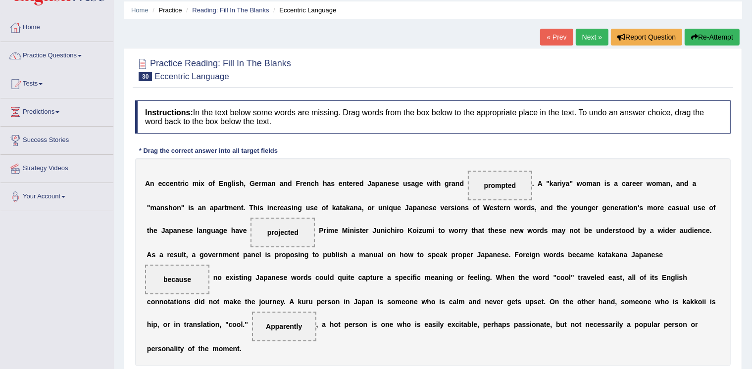
click at [585, 34] on link "Next »" at bounding box center [592, 37] width 33 height 17
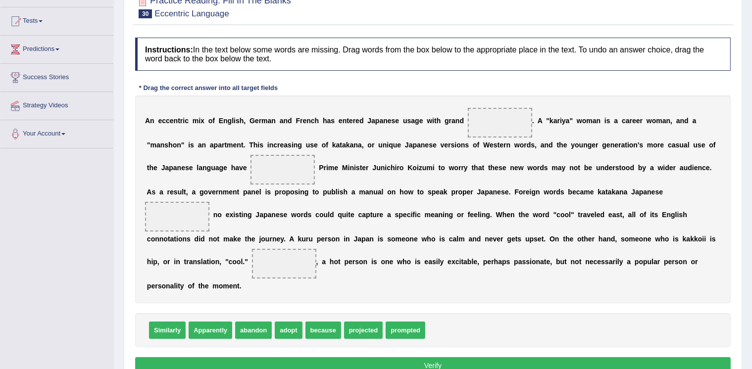
scroll to position [99, 0]
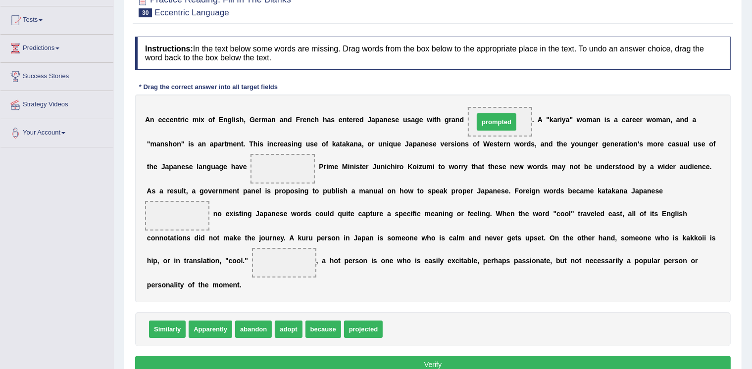
drag, startPoint x: 406, startPoint y: 332, endPoint x: 497, endPoint y: 124, distance: 226.6
drag, startPoint x: 353, startPoint y: 326, endPoint x: 270, endPoint y: 165, distance: 180.7
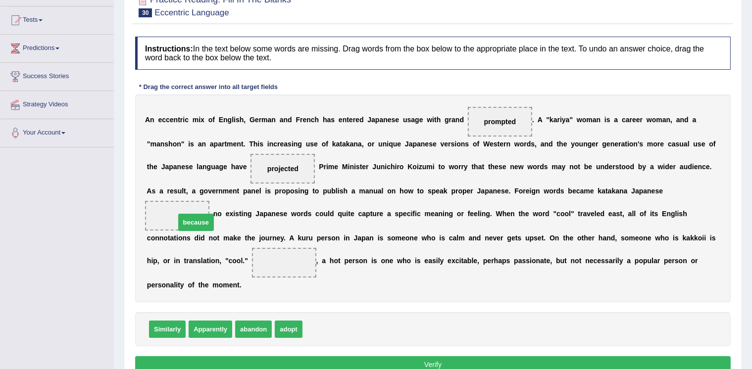
drag, startPoint x: 316, startPoint y: 325, endPoint x: 188, endPoint y: 216, distance: 168.3
drag, startPoint x: 210, startPoint y: 328, endPoint x: 285, endPoint y: 264, distance: 98.4
click at [327, 357] on button "Verify" at bounding box center [433, 365] width 596 height 17
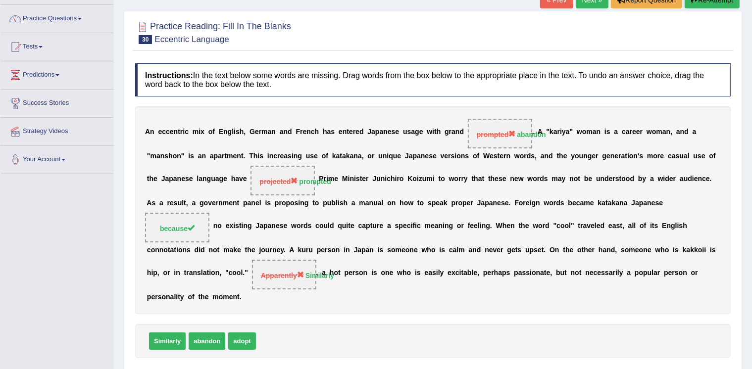
scroll to position [67, 0]
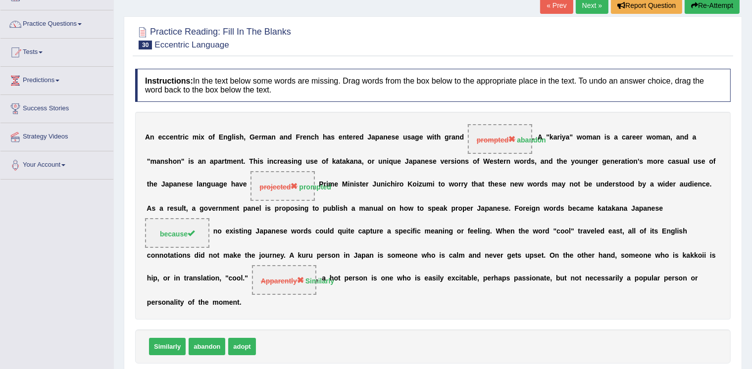
click at [587, 1] on link "Next »" at bounding box center [592, 5] width 33 height 17
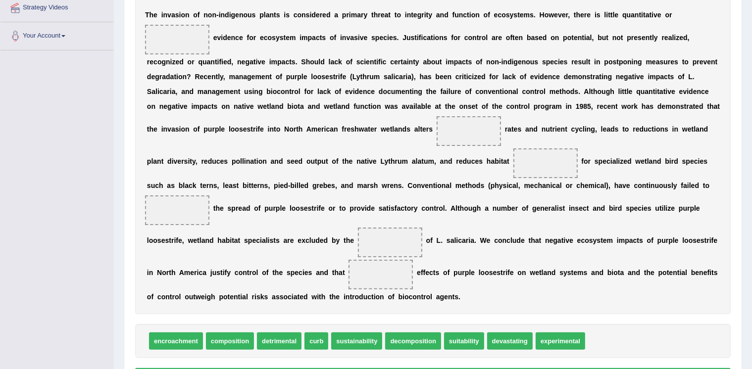
scroll to position [193, 0]
